Goal: Transaction & Acquisition: Purchase product/service

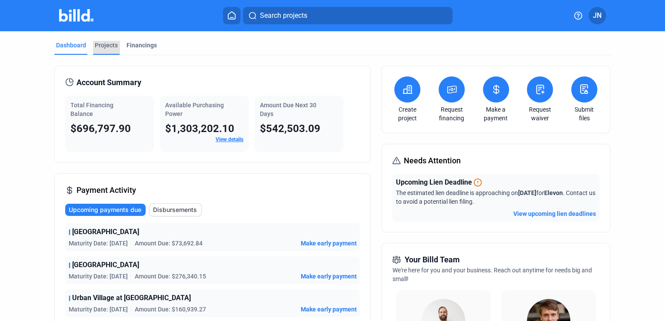
click at [106, 49] on div "Projects" at bounding box center [106, 45] width 23 height 9
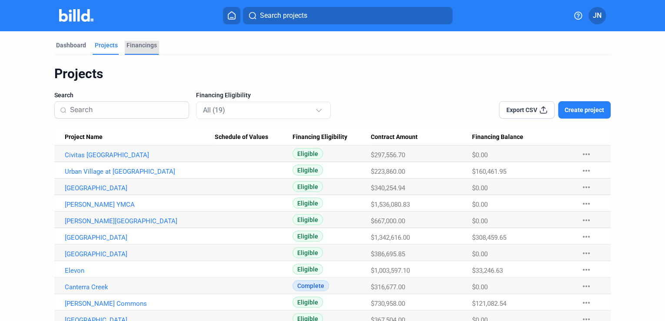
click at [146, 49] on div "Financings" at bounding box center [141, 45] width 30 height 9
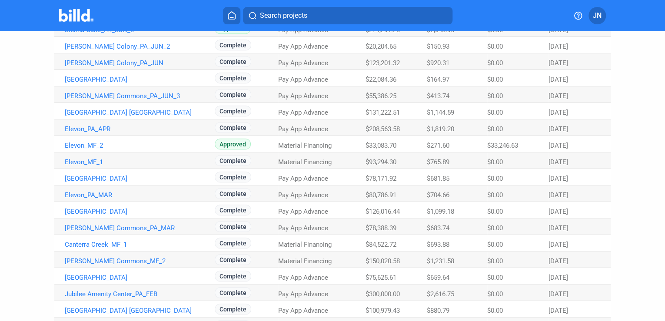
scroll to position [278, 0]
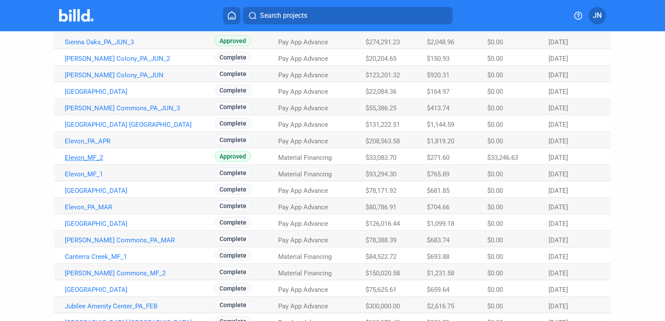
click at [96, 159] on link "Elevon_MF_2" at bounding box center [140, 158] width 150 height 8
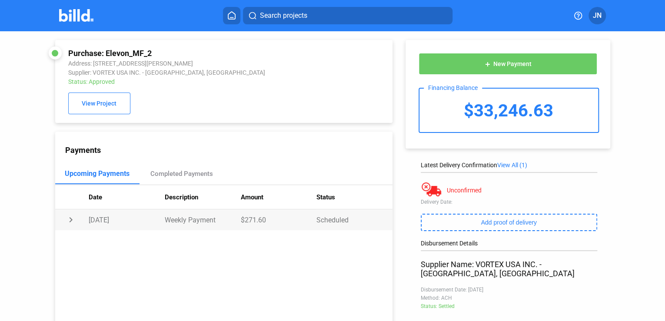
click at [111, 224] on td "[DATE]" at bounding box center [127, 220] width 76 height 21
click at [229, 13] on icon at bounding box center [231, 15] width 7 height 7
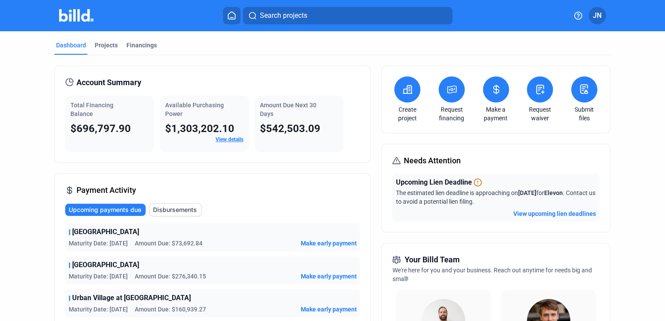
click at [492, 92] on icon at bounding box center [496, 89] width 11 height 10
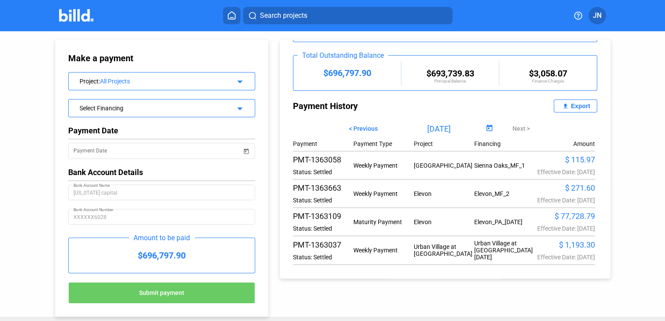
click at [233, 80] on mat-icon "arrow_drop_down" at bounding box center [238, 80] width 10 height 10
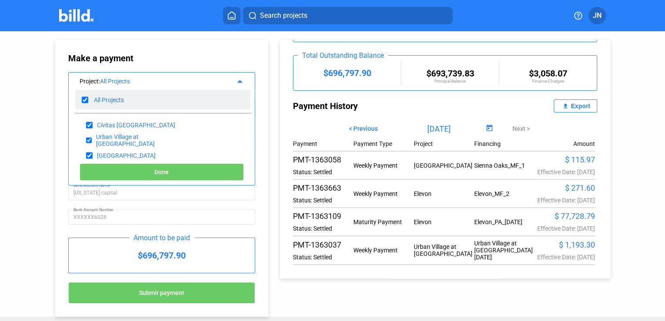
click at [85, 96] on input "checkbox" at bounding box center [85, 99] width 7 height 13
checkbox input "false"
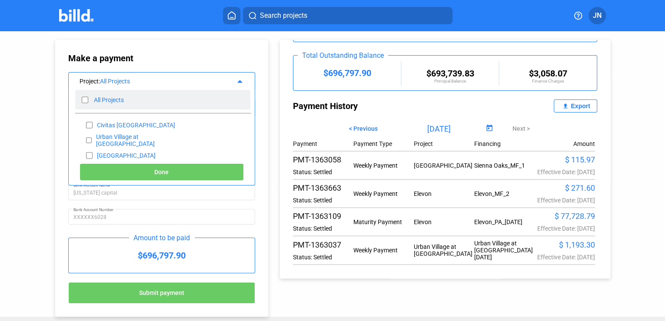
checkbox input "false"
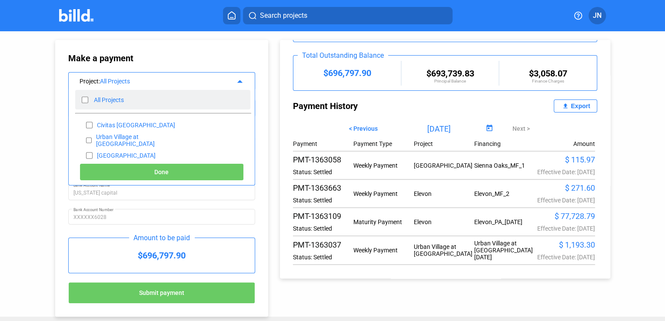
checkbox input "false"
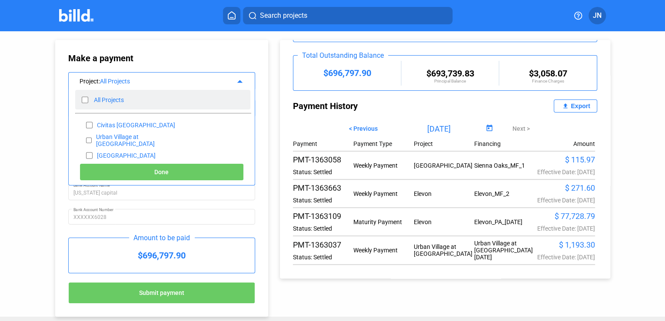
checkbox input "false"
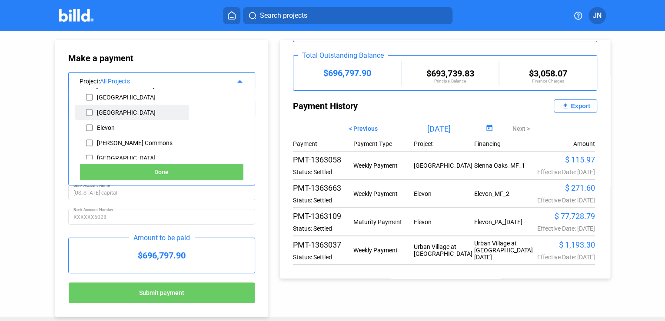
scroll to position [104, 0]
click at [88, 125] on input "checkbox" at bounding box center [89, 127] width 7 height 13
checkbox input "true"
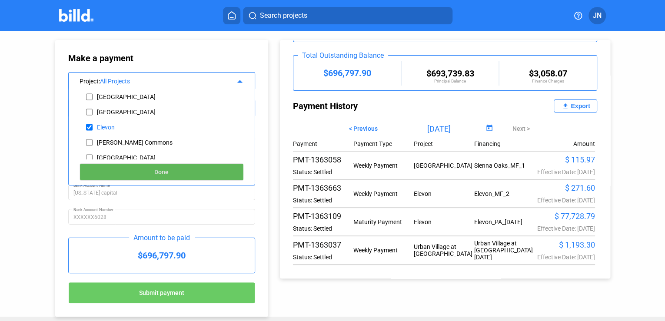
click at [160, 174] on span "Done" at bounding box center [161, 172] width 14 height 7
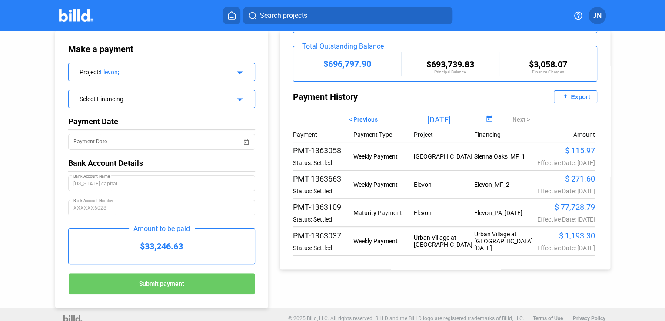
scroll to position [17, 0]
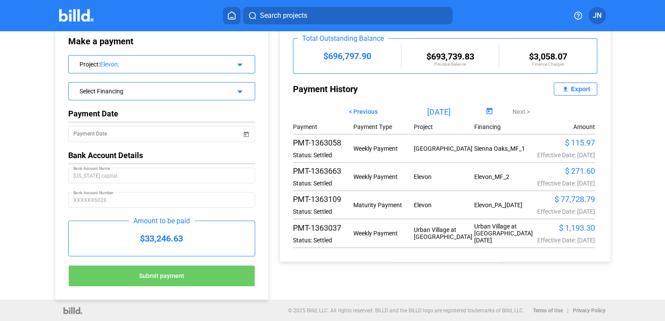
click at [165, 275] on span "Submit payment" at bounding box center [161, 276] width 45 height 7
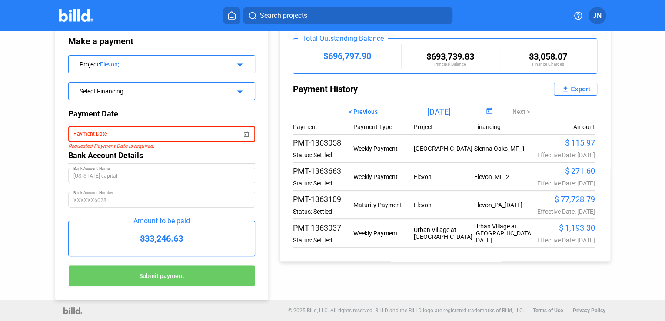
click at [248, 133] on span "Open calendar" at bounding box center [246, 129] width 21 height 21
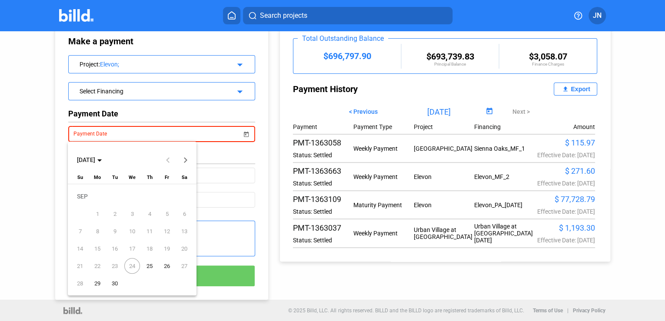
click at [132, 266] on span "24" at bounding box center [132, 266] width 16 height 16
click at [150, 264] on span "25" at bounding box center [150, 266] width 16 height 16
type input "[DATE]"
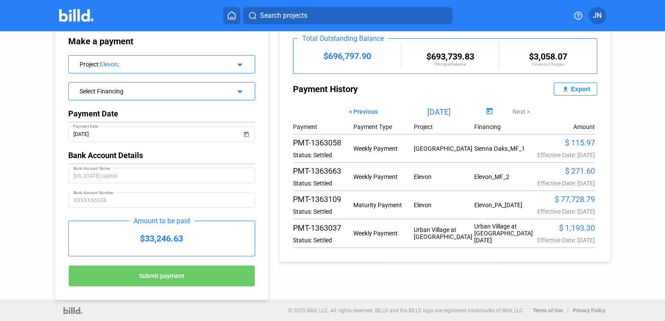
click at [183, 278] on button "Submit payment" at bounding box center [161, 276] width 187 height 22
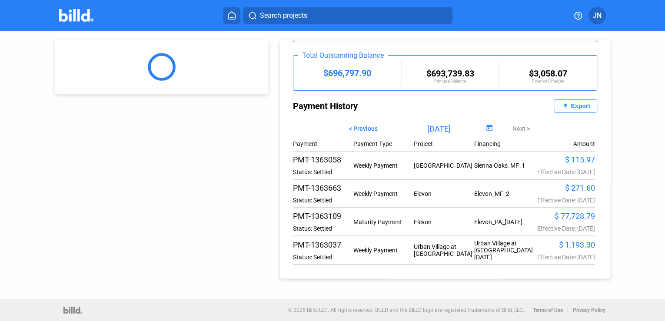
scroll to position [0, 0]
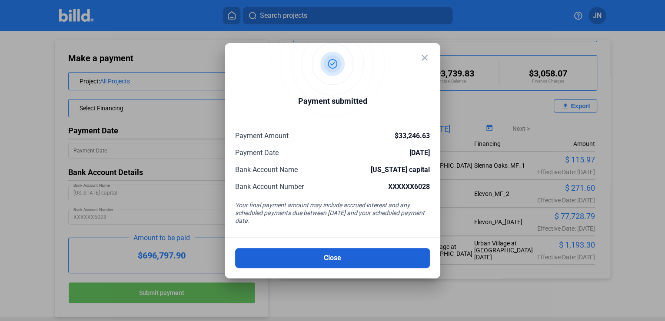
click at [331, 257] on button "Close" at bounding box center [332, 258] width 195 height 20
